Goal: Consume media (video, audio): Consume media (video, audio)

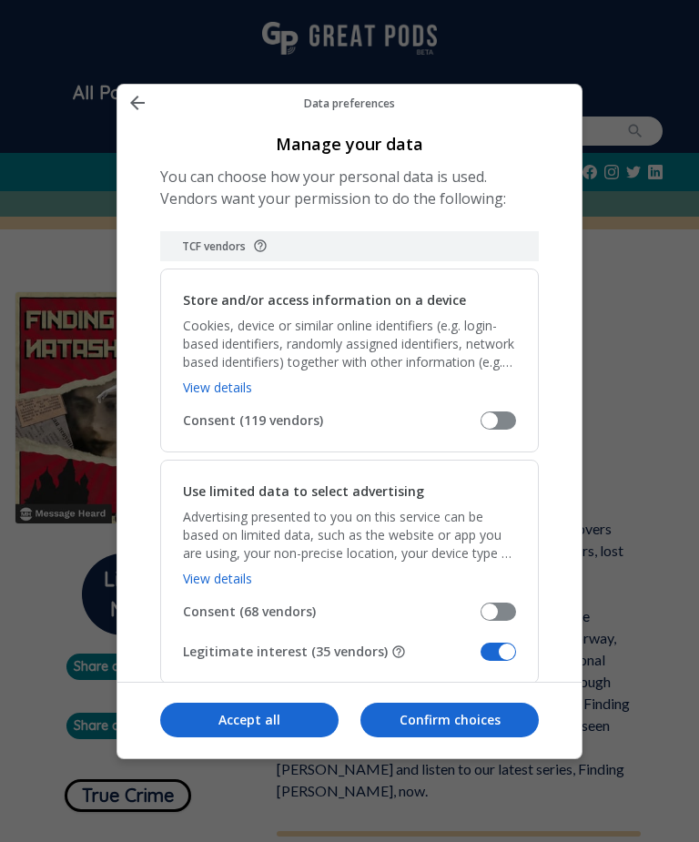
click at [502, 643] on span "Manage your data" at bounding box center [499, 652] width 36 height 18
click at [481, 658] on input "Legitimate interest (35 vendors)" at bounding box center [481, 658] width 0 height 0
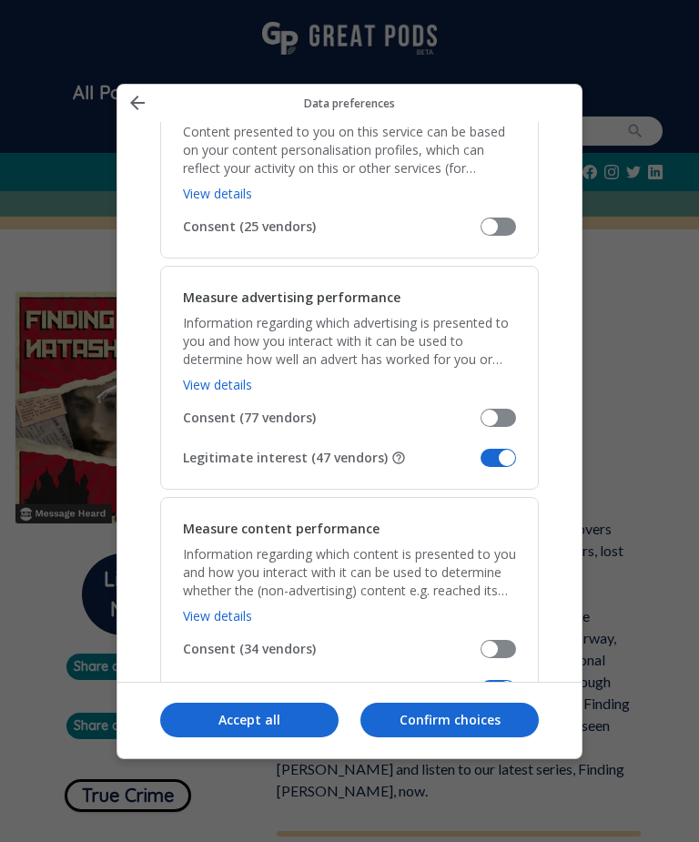
scroll to position [1244, 0]
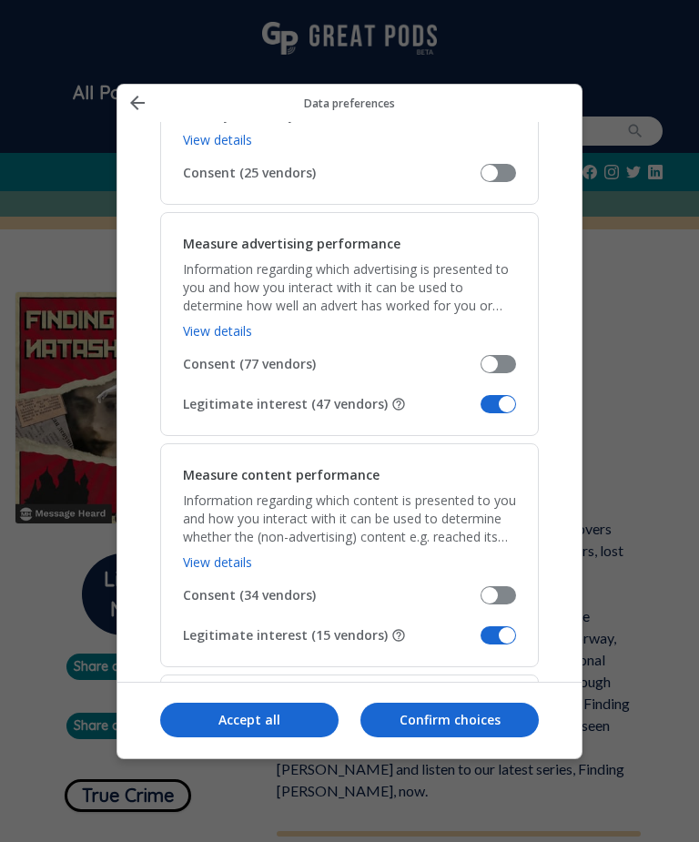
click at [493, 395] on span "Manage your data" at bounding box center [499, 404] width 36 height 18
click at [481, 411] on input "Legitimate interest (47 vendors)" at bounding box center [481, 411] width 0 height 0
click at [501, 627] on span "Manage your data" at bounding box center [499, 636] width 36 height 18
click at [481, 642] on input "Legitimate interest (15 vendors)" at bounding box center [481, 642] width 0 height 0
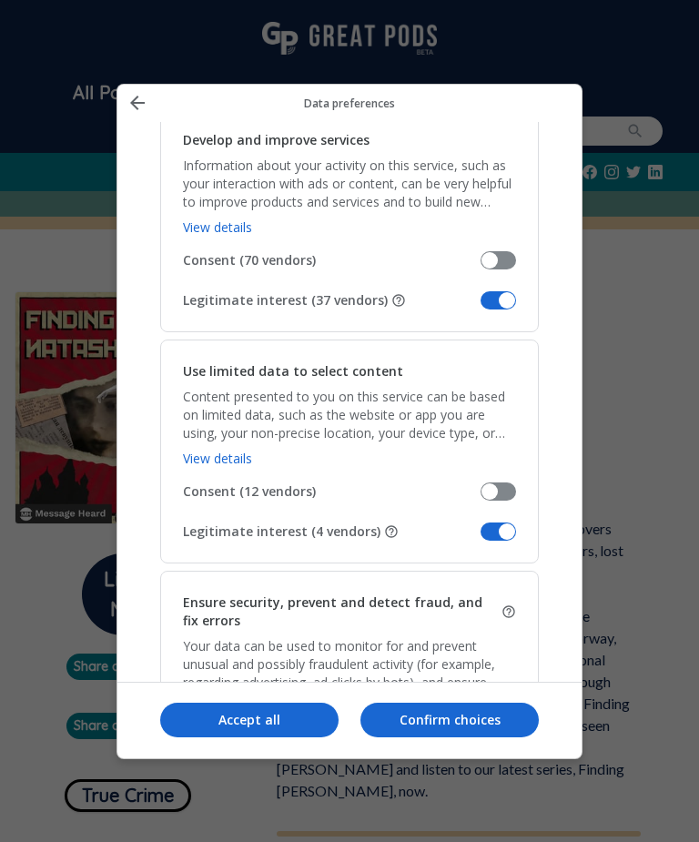
scroll to position [2061, 0]
click at [488, 522] on span "Manage your data" at bounding box center [499, 531] width 36 height 18
click at [481, 537] on input "Legitimate interest (4 vendors)" at bounding box center [481, 537] width 0 height 0
click at [498, 290] on span "Manage your data" at bounding box center [499, 299] width 36 height 18
click at [481, 306] on input "Legitimate interest (37 vendors)" at bounding box center [481, 306] width 0 height 0
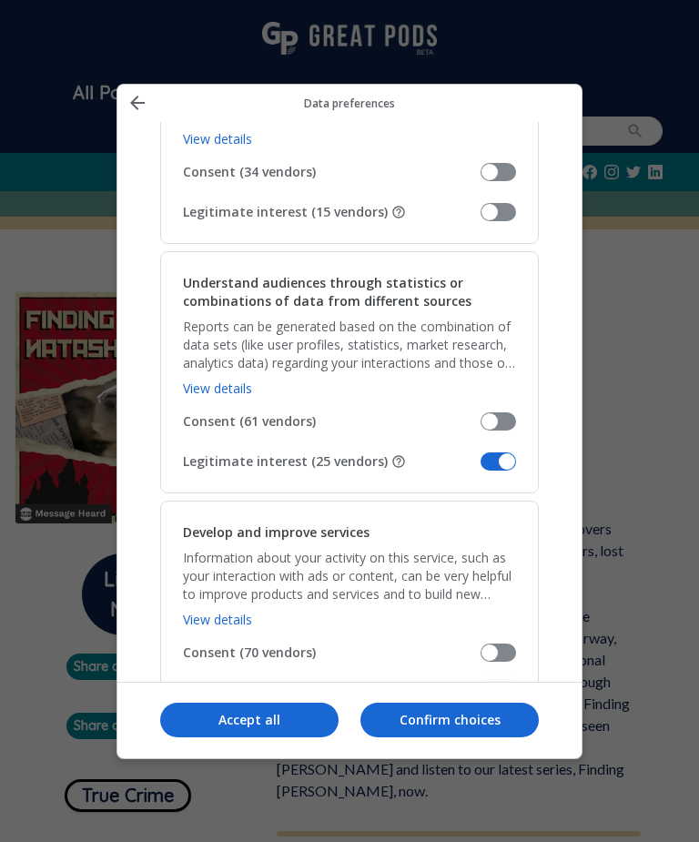
scroll to position [1666, 0]
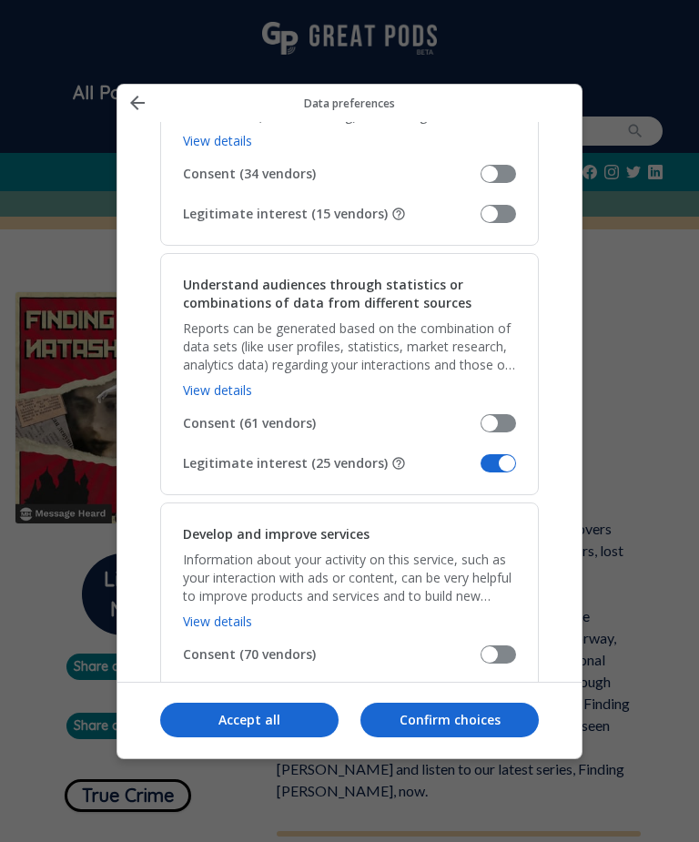
click at [491, 454] on span "Manage your data" at bounding box center [499, 463] width 36 height 18
click at [481, 470] on input "Legitimate interest (25 vendors)" at bounding box center [481, 470] width 0 height 0
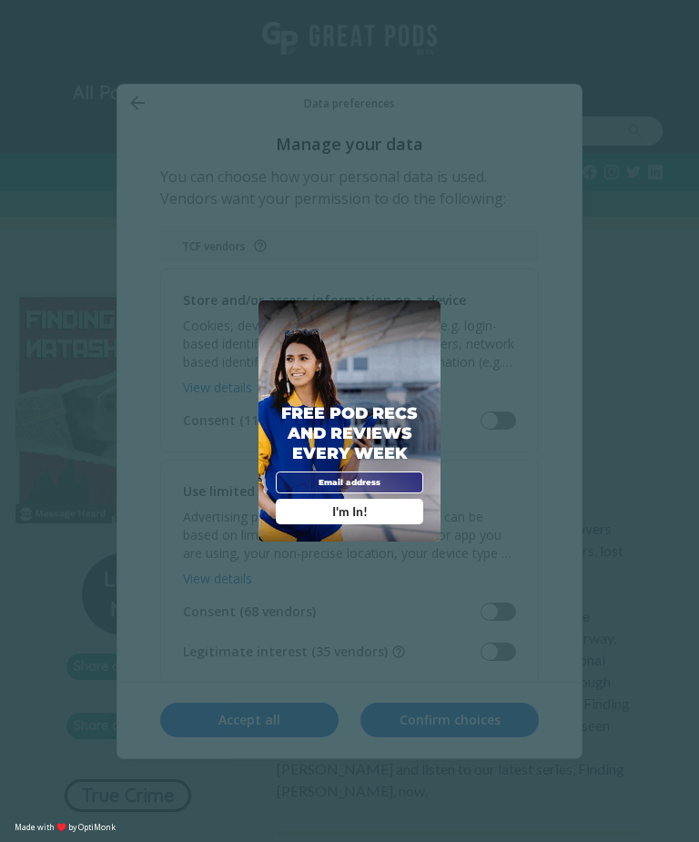
scroll to position [0, 0]
click at [425, 319] on span "X" at bounding box center [428, 313] width 8 height 12
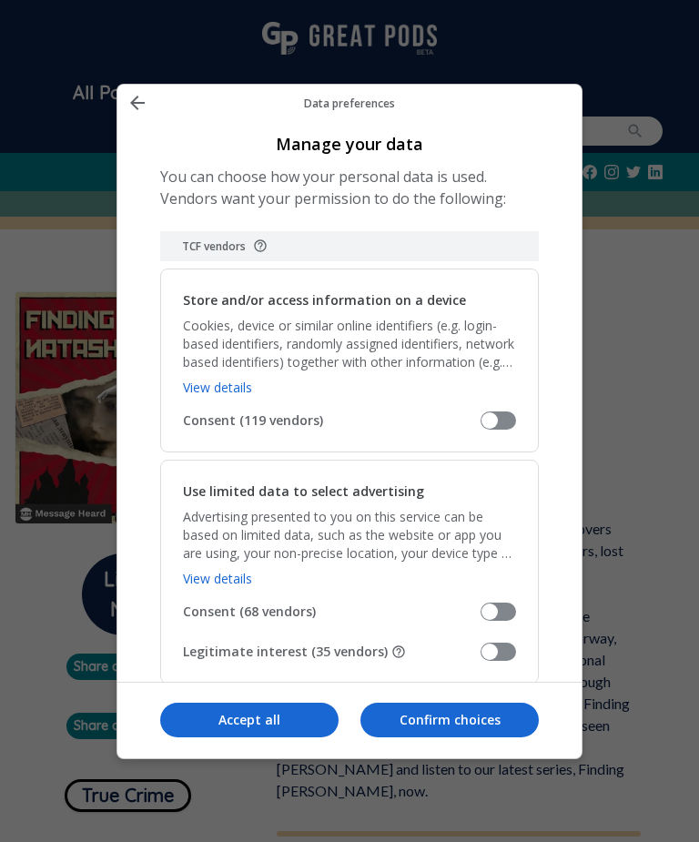
click at [438, 729] on p "Confirm choices" at bounding box center [450, 720] width 178 height 18
